Goal: Check status: Check status

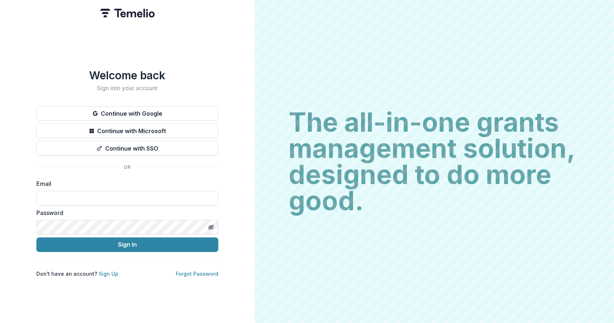
click at [139, 112] on button "Continue with Google" at bounding box center [127, 113] width 182 height 15
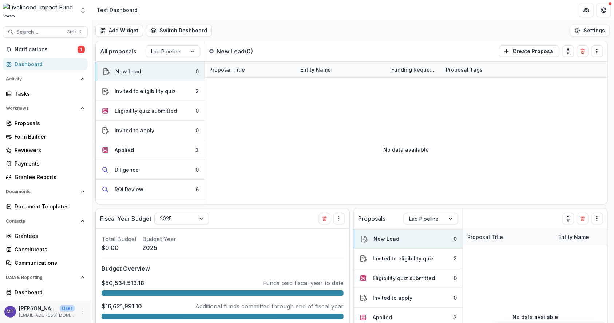
click at [153, 89] on div "Invited to eligibility quiz" at bounding box center [145, 91] width 61 height 8
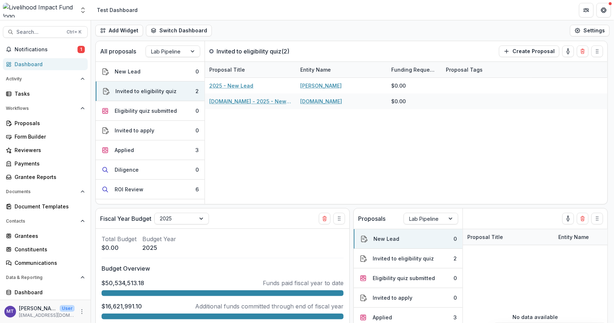
click at [148, 112] on div "Eligibility quiz submitted" at bounding box center [146, 111] width 62 height 8
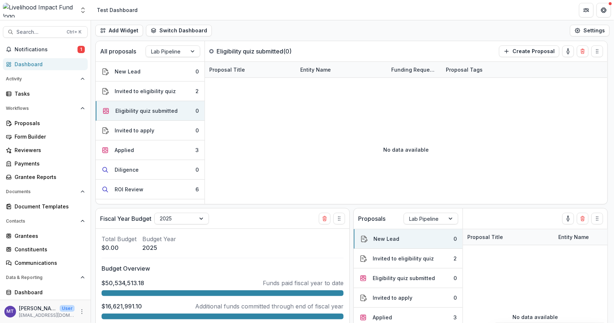
click at [145, 130] on div "Invited to apply" at bounding box center [135, 131] width 40 height 8
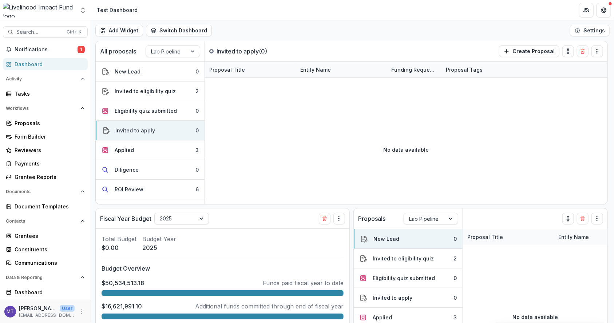
click at [143, 151] on button "Applied 3" at bounding box center [150, 150] width 109 height 20
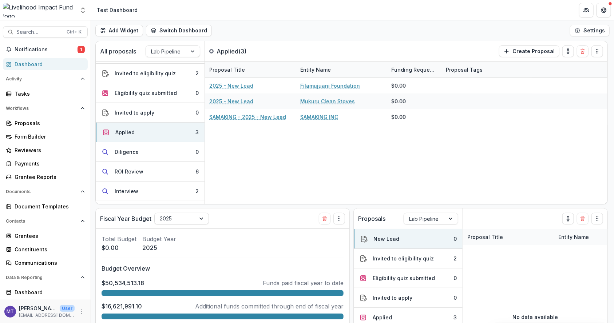
scroll to position [19, 0]
click at [143, 151] on button "Diligence 0" at bounding box center [150, 151] width 109 height 20
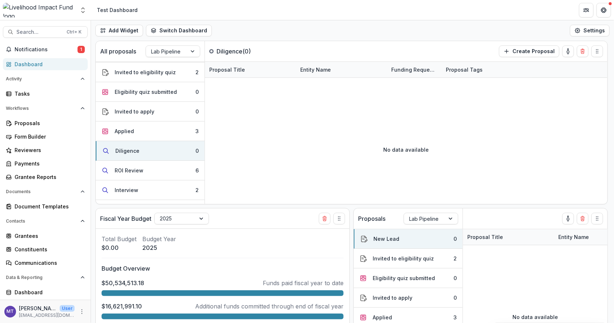
click at [142, 167] on button "ROI Review 6" at bounding box center [150, 171] width 109 height 20
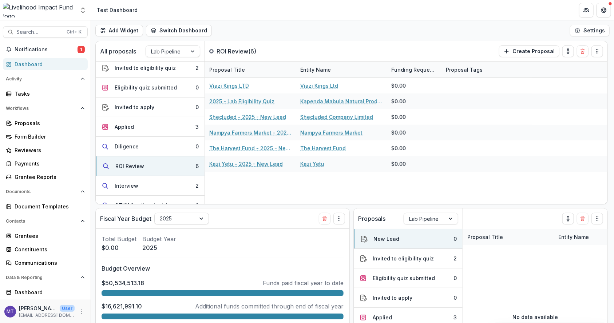
scroll to position [37, 0]
